Goal: Task Accomplishment & Management: Manage account settings

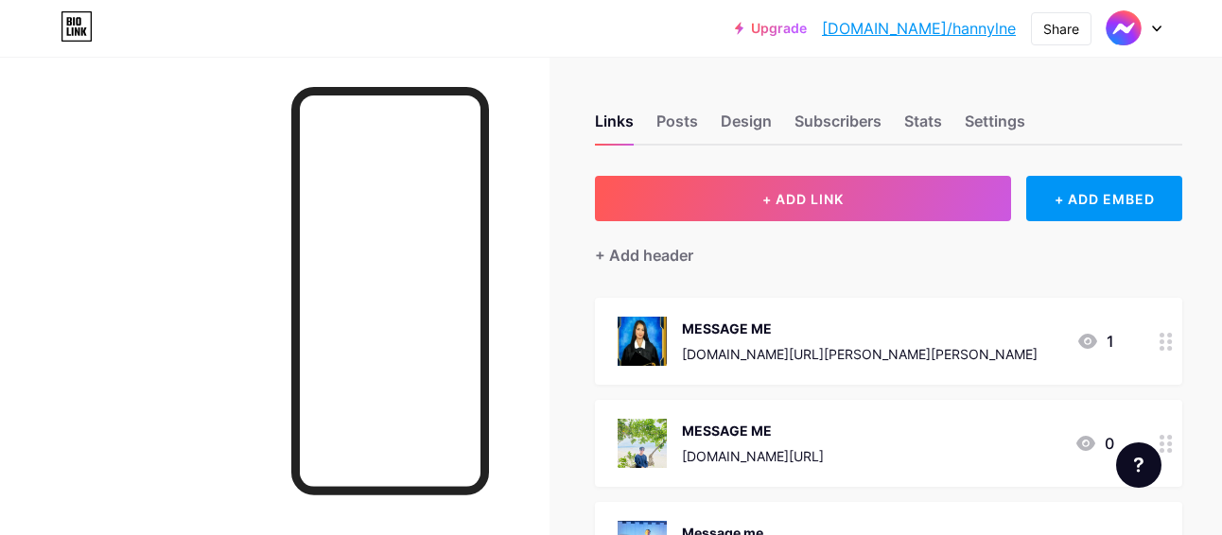
scroll to position [116, 0]
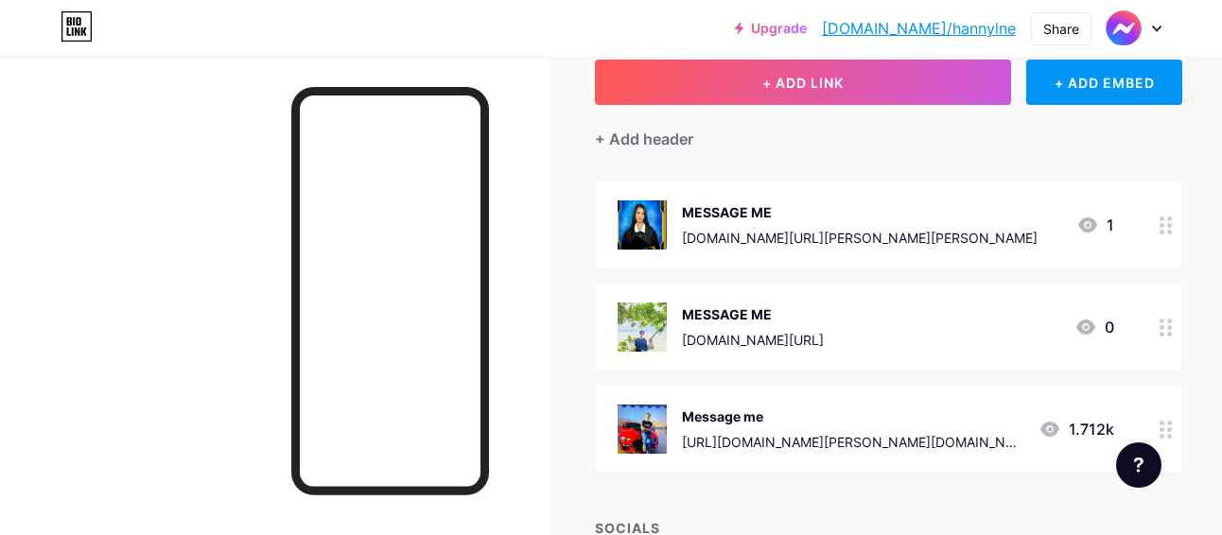
click at [1140, 430] on div "Feature requests Help center Contact support" at bounding box center [1131, 458] width 61 height 61
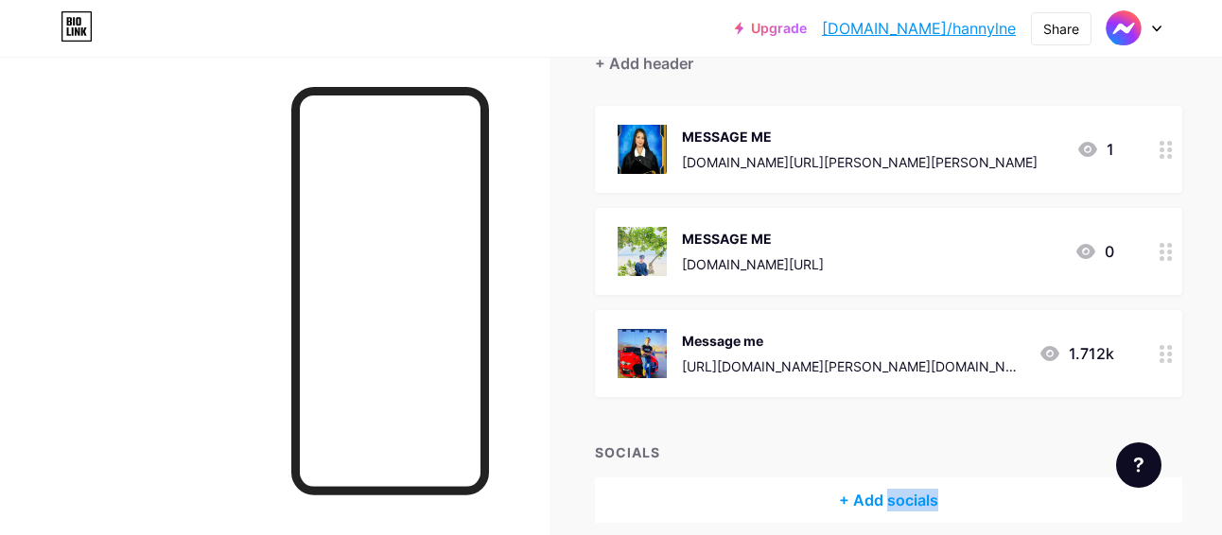
scroll to position [230, 0]
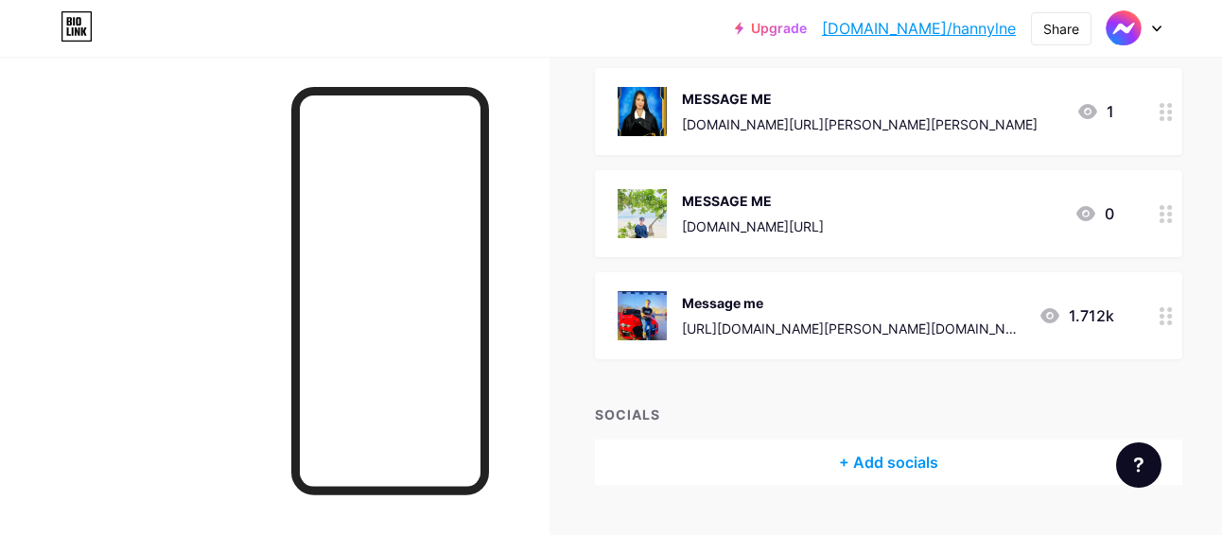
click at [1160, 324] on circle at bounding box center [1162, 323] width 5 height 5
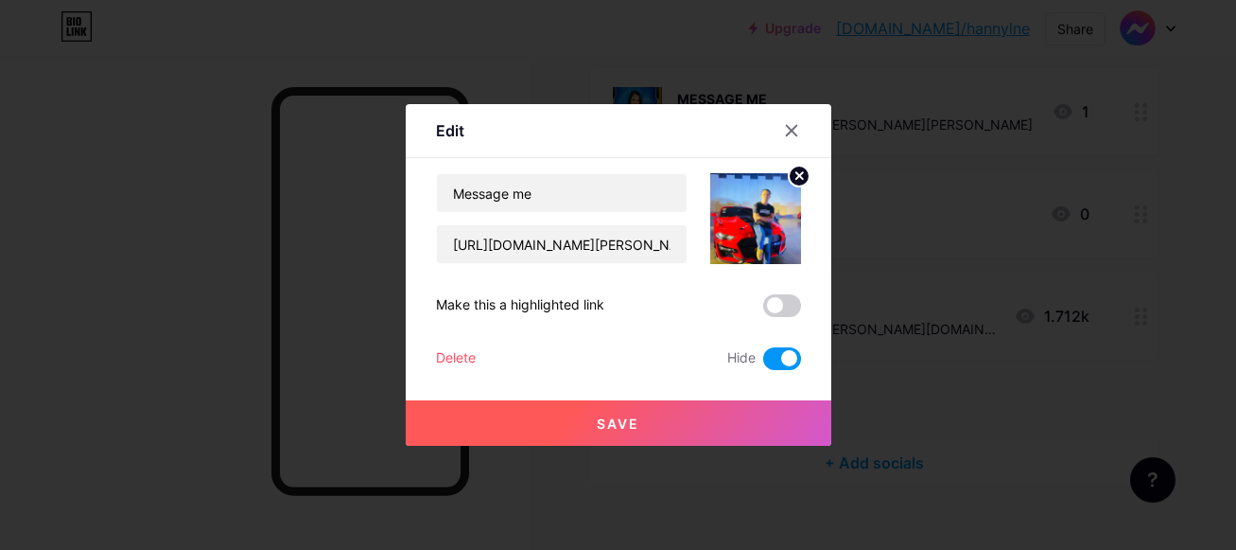
click at [792, 355] on span at bounding box center [782, 358] width 38 height 23
click at [763, 363] on input "checkbox" at bounding box center [763, 363] width 0 height 0
click at [749, 416] on button "Save" at bounding box center [619, 422] width 426 height 45
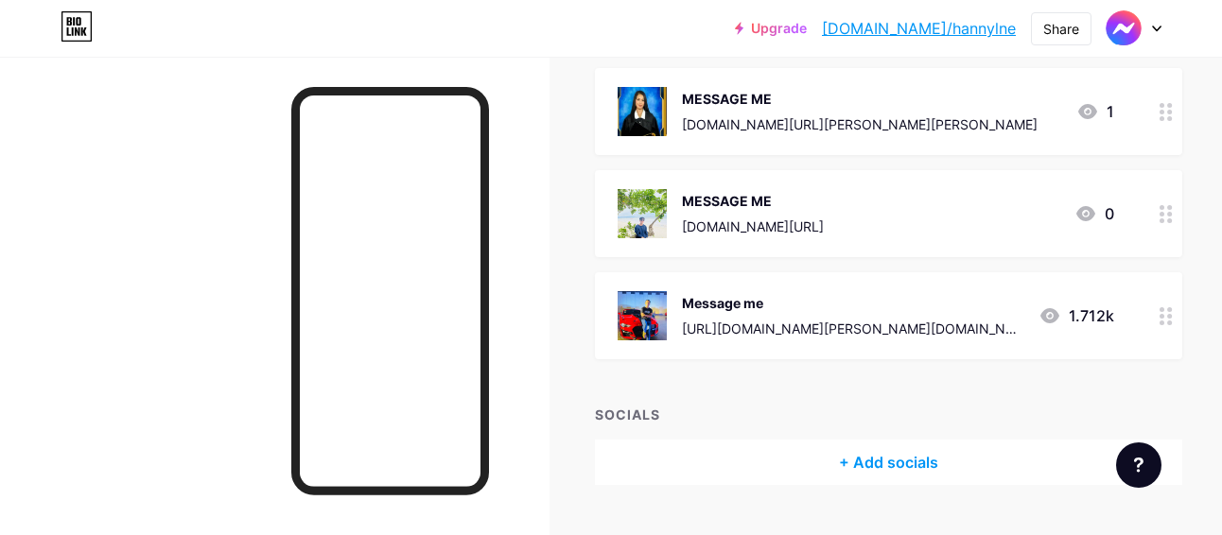
click at [1150, 211] on div at bounding box center [1166, 213] width 32 height 87
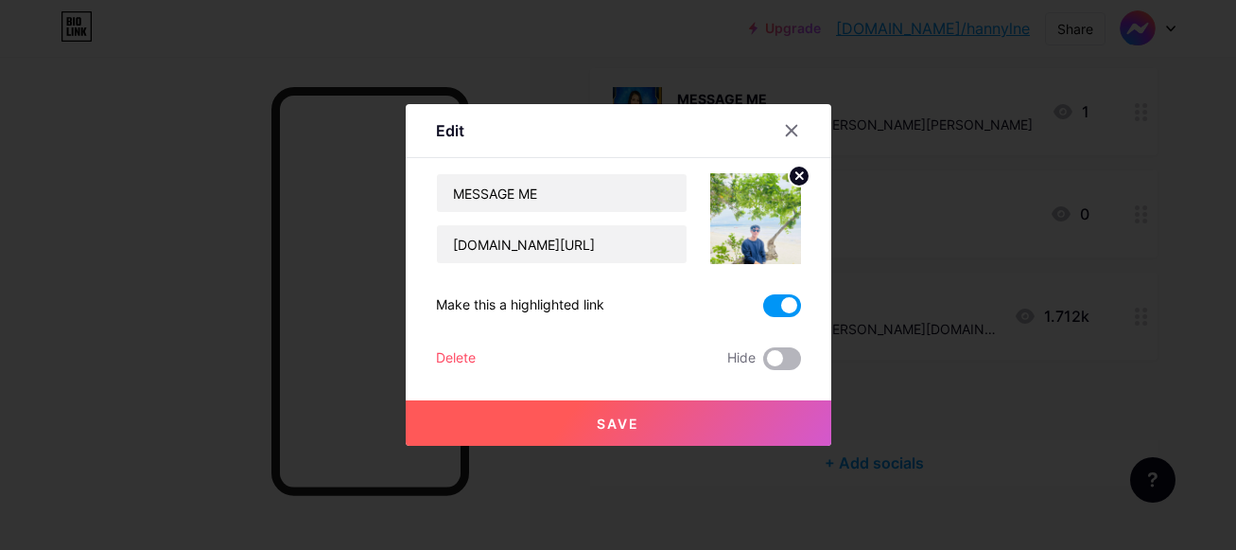
click at [781, 357] on span at bounding box center [782, 358] width 38 height 23
click at [763, 363] on input "checkbox" at bounding box center [763, 363] width 0 height 0
click at [780, 301] on span at bounding box center [782, 305] width 38 height 23
click at [763, 310] on input "checkbox" at bounding box center [763, 310] width 0 height 0
click at [744, 427] on button "Save" at bounding box center [619, 422] width 426 height 45
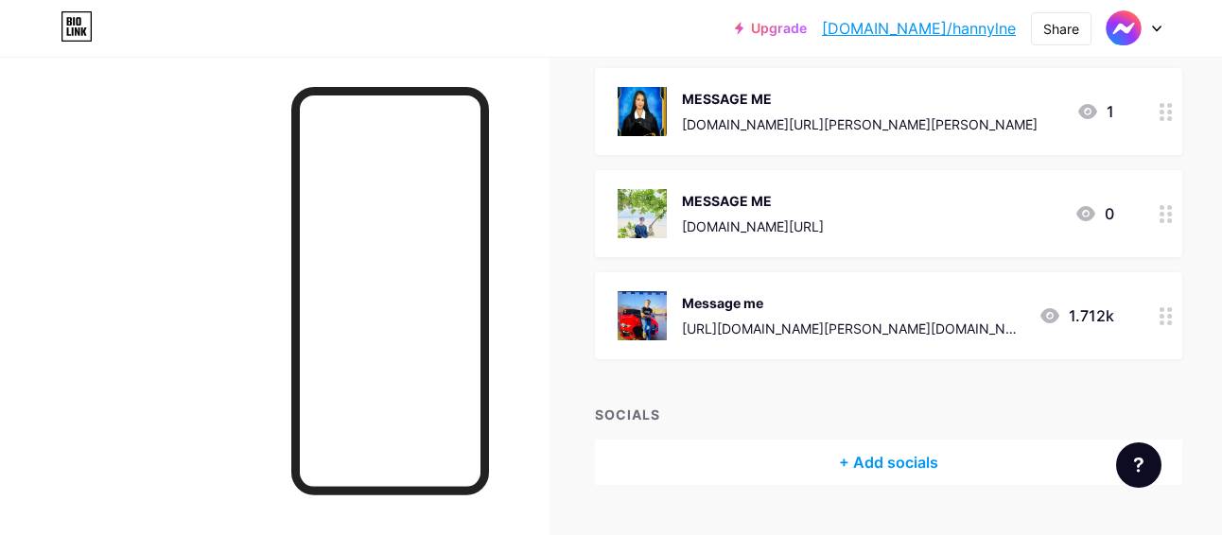
click at [1160, 317] on circle at bounding box center [1162, 316] width 5 height 5
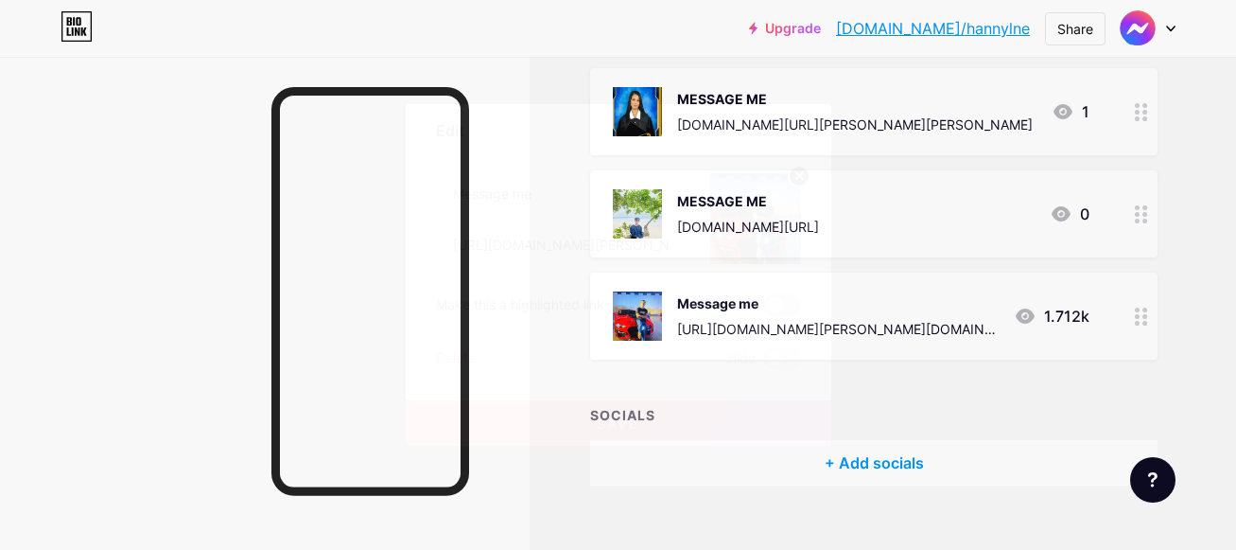
click at [779, 305] on span at bounding box center [782, 305] width 38 height 23
click at [763, 310] on input "checkbox" at bounding box center [763, 310] width 0 height 0
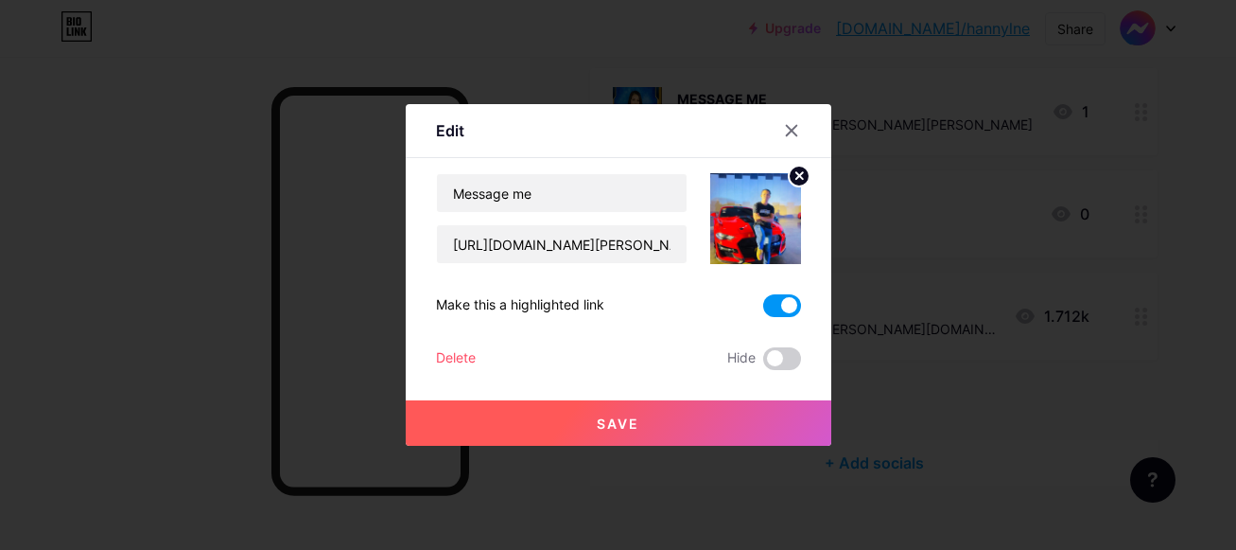
click at [716, 407] on button "Save" at bounding box center [619, 422] width 426 height 45
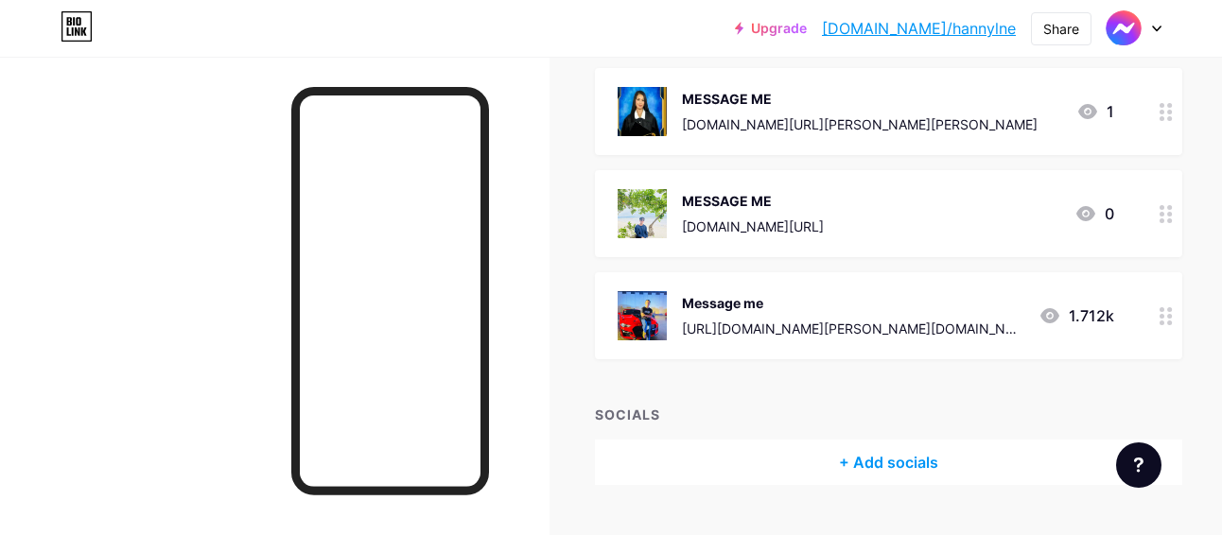
click at [1160, 217] on icon at bounding box center [1166, 214] width 13 height 18
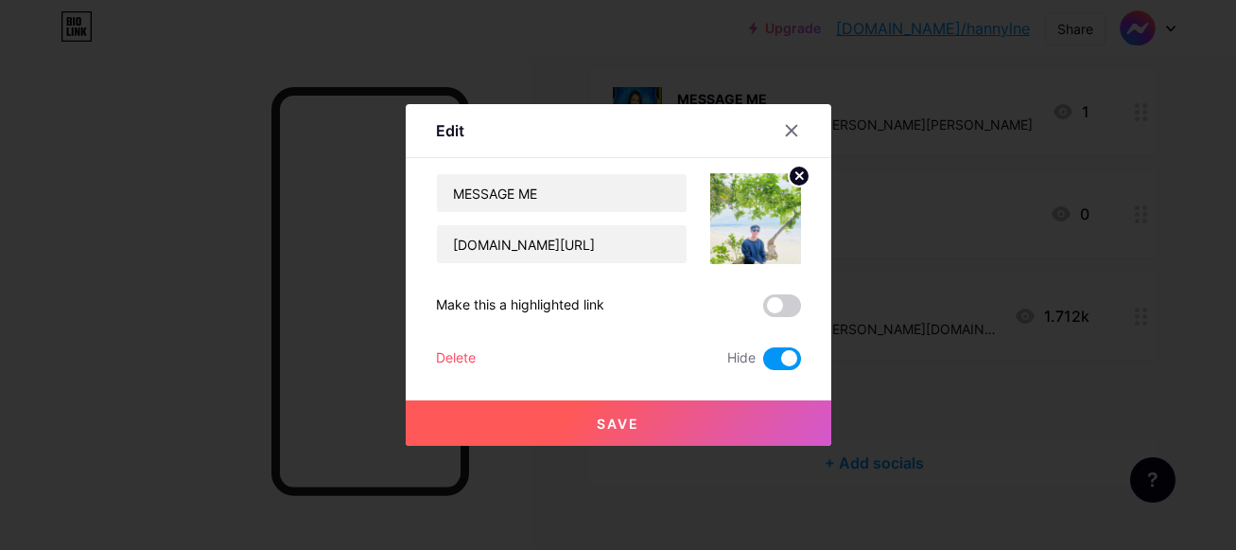
click at [774, 354] on span at bounding box center [782, 358] width 38 height 23
click at [763, 363] on input "checkbox" at bounding box center [763, 363] width 0 height 0
click at [782, 313] on span at bounding box center [782, 305] width 38 height 23
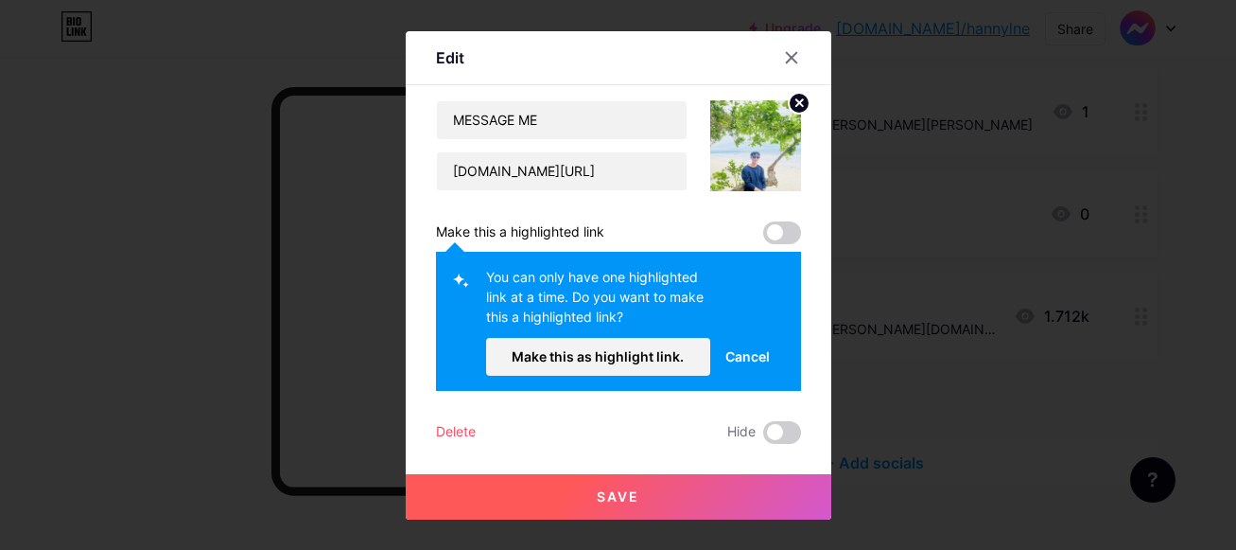
click at [704, 482] on button "Save" at bounding box center [619, 496] width 426 height 45
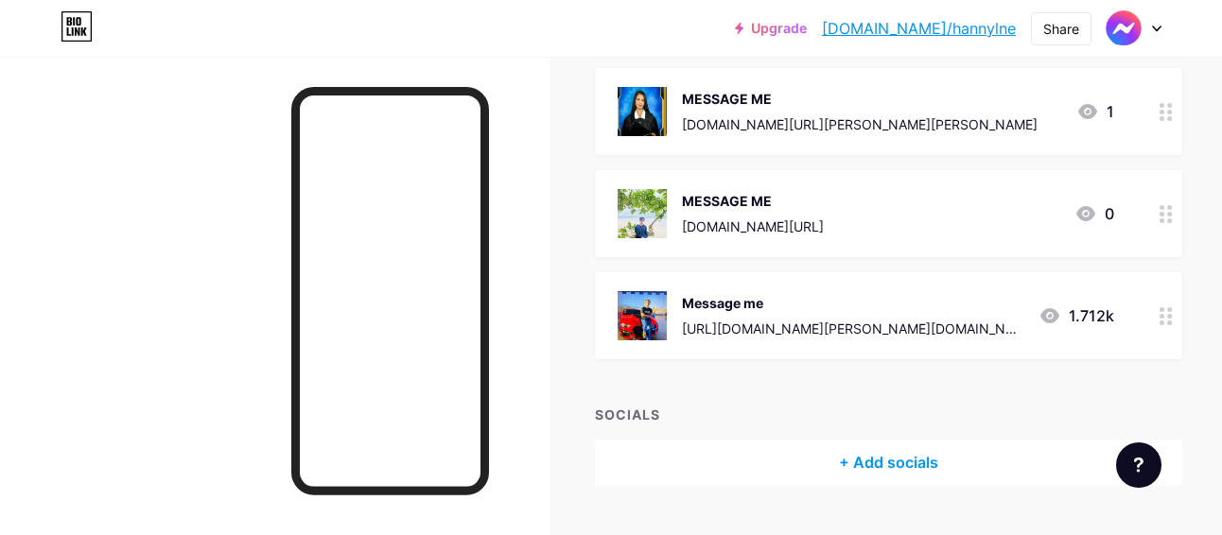
click at [1160, 316] on icon at bounding box center [1166, 316] width 13 height 18
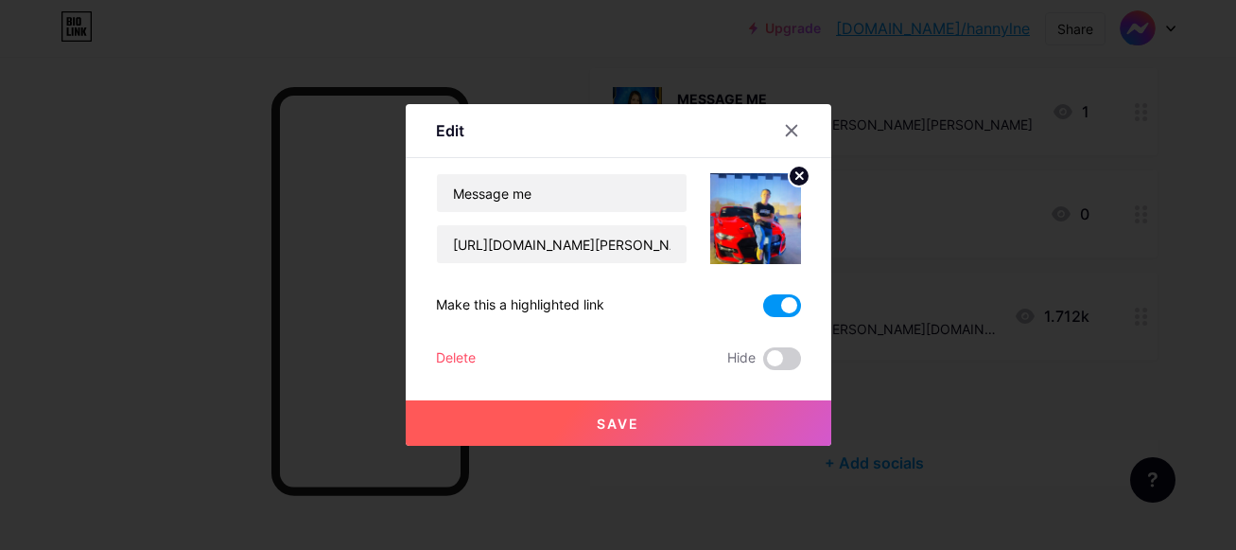
click at [709, 416] on button "Save" at bounding box center [619, 422] width 426 height 45
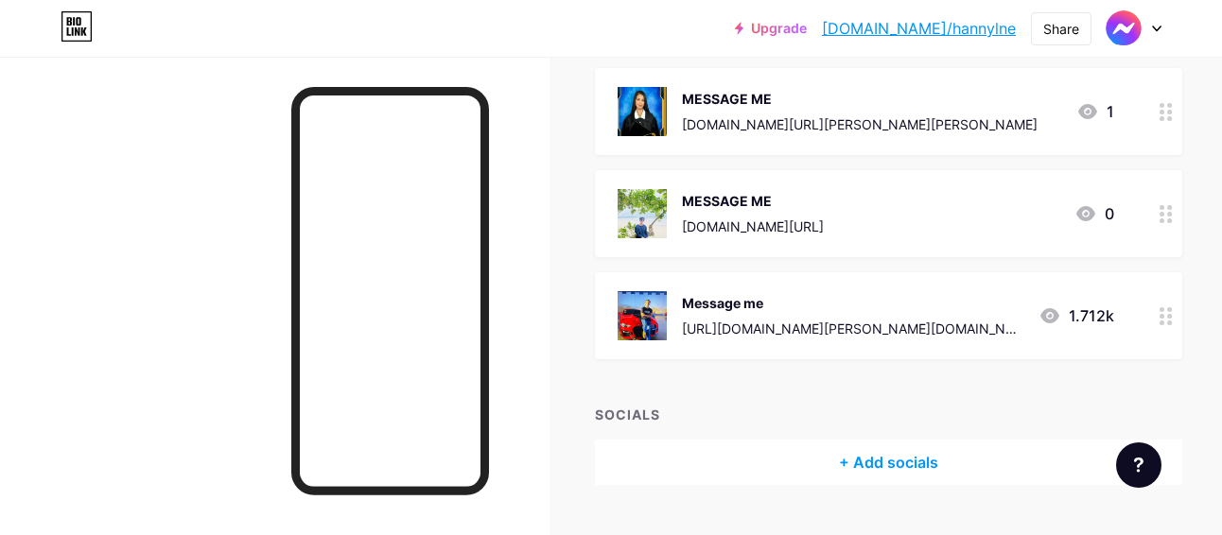
click at [1160, 208] on circle at bounding box center [1162, 207] width 5 height 5
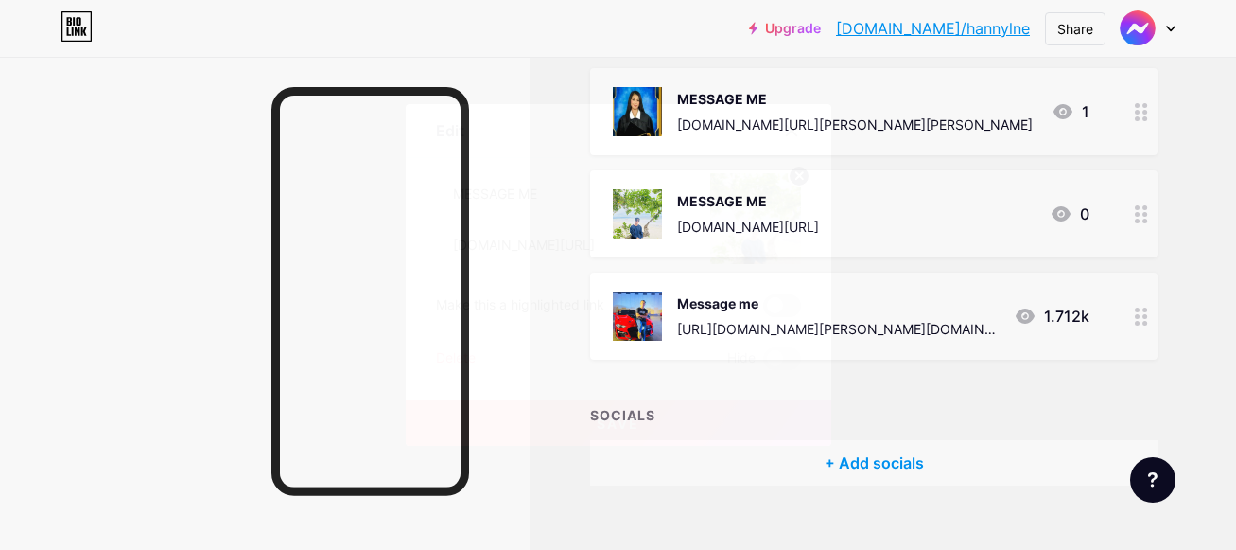
click at [780, 299] on span at bounding box center [782, 305] width 38 height 23
click at [763, 310] on input "checkbox" at bounding box center [763, 310] width 0 height 0
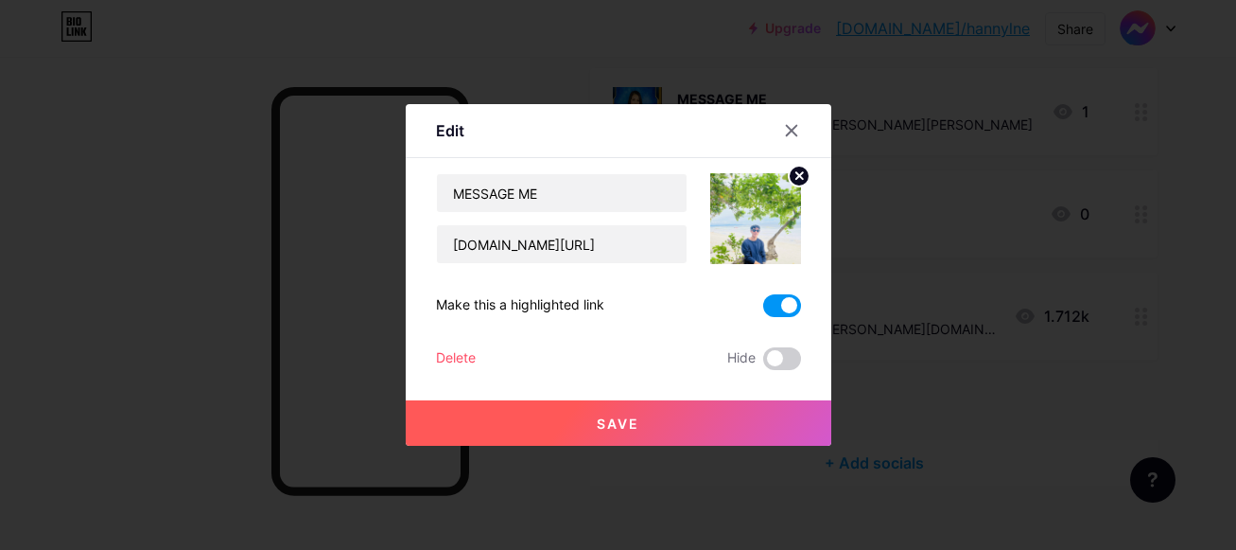
click at [712, 422] on button "Save" at bounding box center [619, 422] width 426 height 45
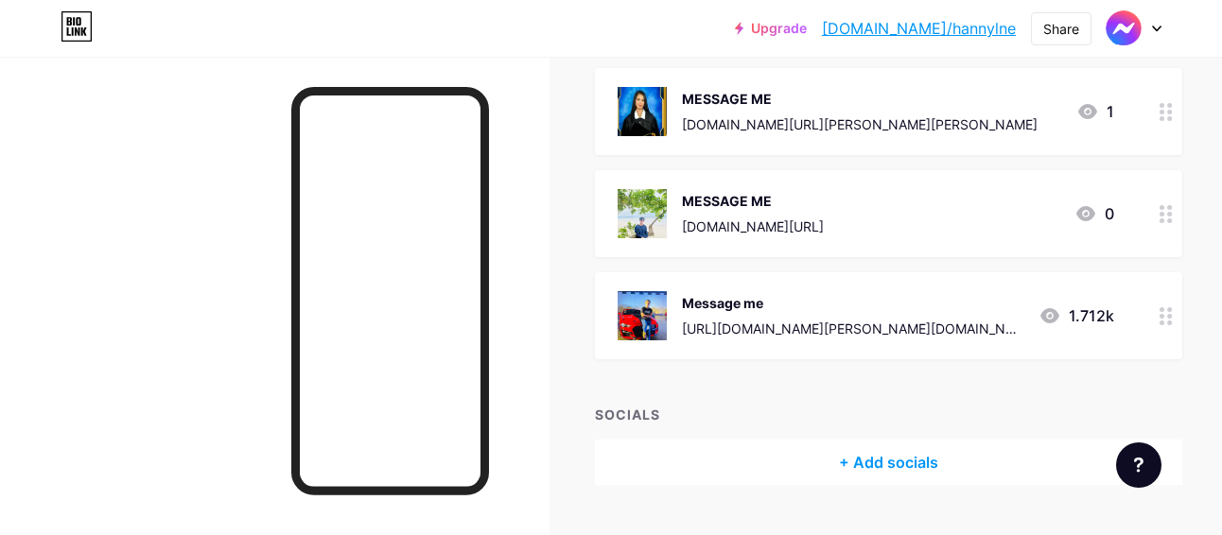
click at [1168, 317] on circle at bounding box center [1170, 316] width 5 height 5
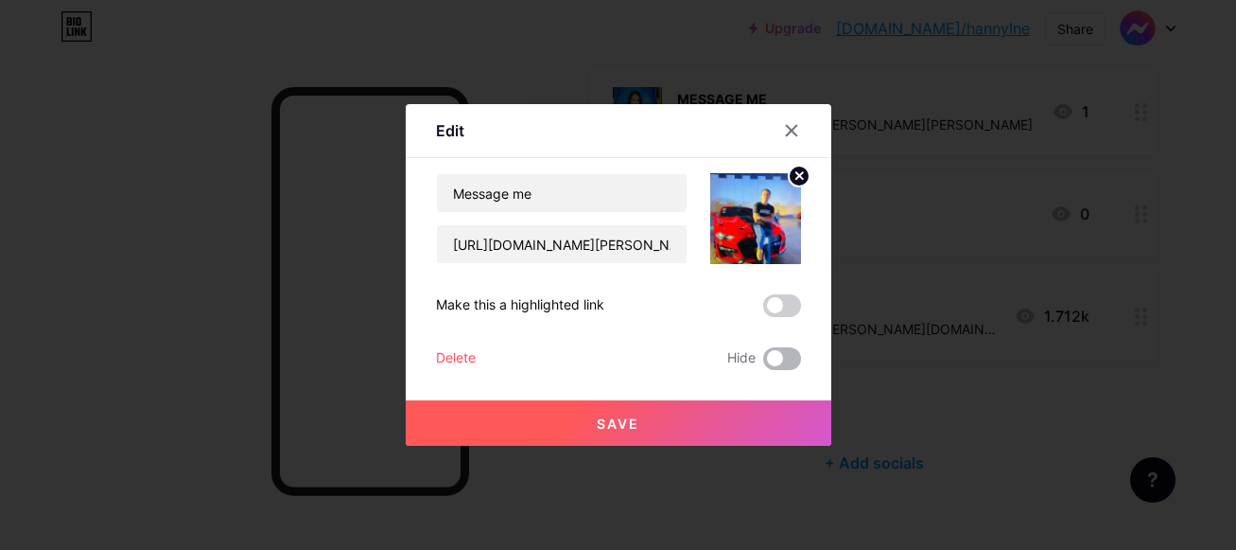
click at [789, 352] on span at bounding box center [782, 358] width 38 height 23
click at [763, 363] on input "checkbox" at bounding box center [763, 363] width 0 height 0
click at [732, 424] on button "Save" at bounding box center [619, 422] width 426 height 45
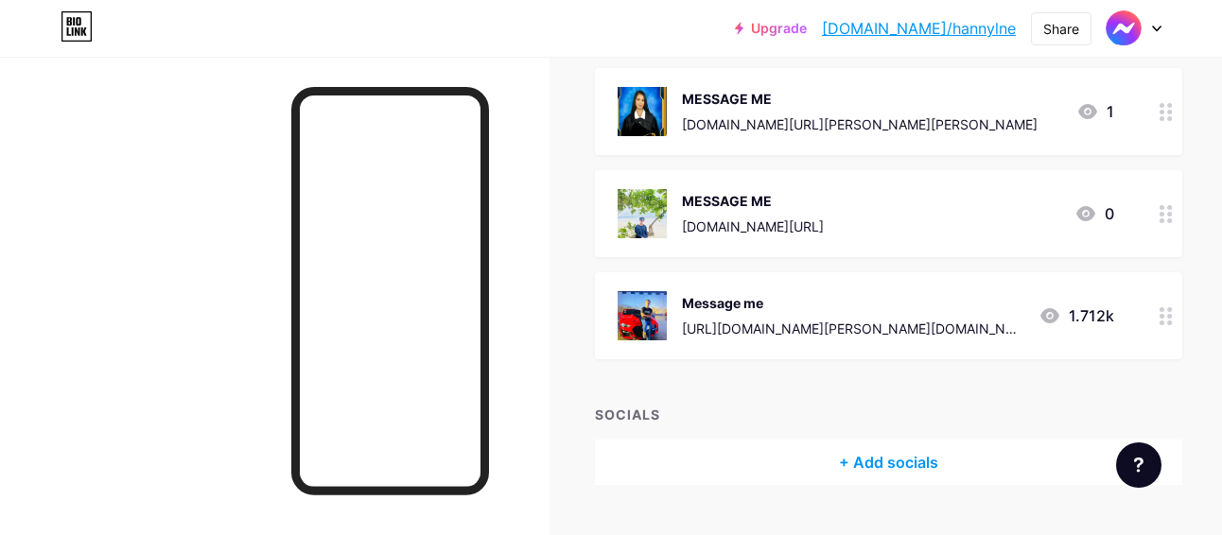
click at [1150, 217] on div at bounding box center [1166, 213] width 32 height 87
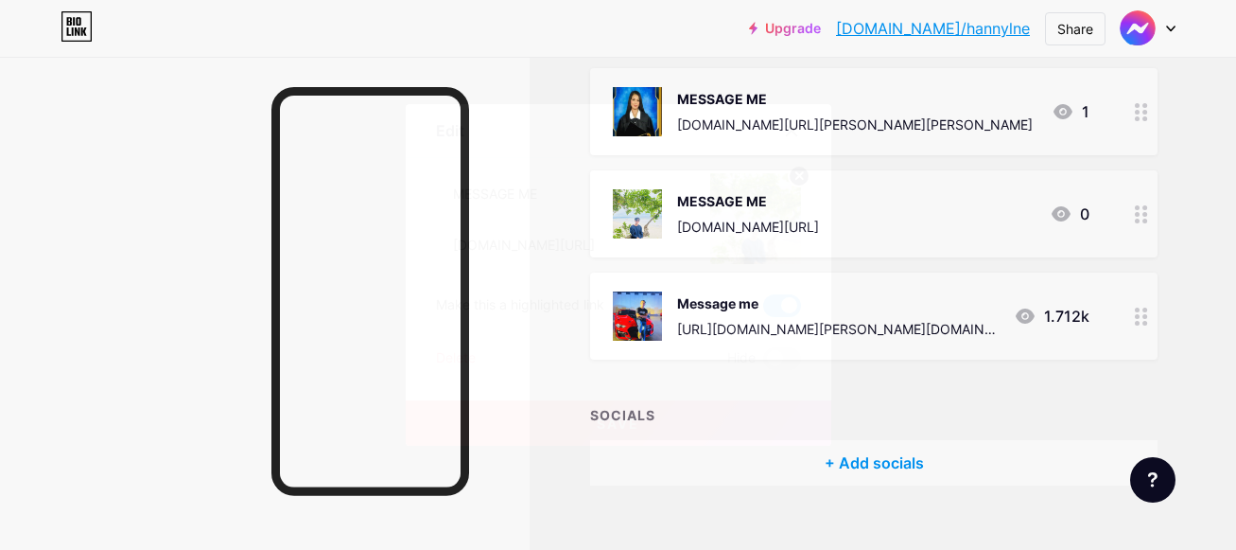
click at [791, 128] on icon at bounding box center [791, 130] width 15 height 15
